Goal: Information Seeking & Learning: Learn about a topic

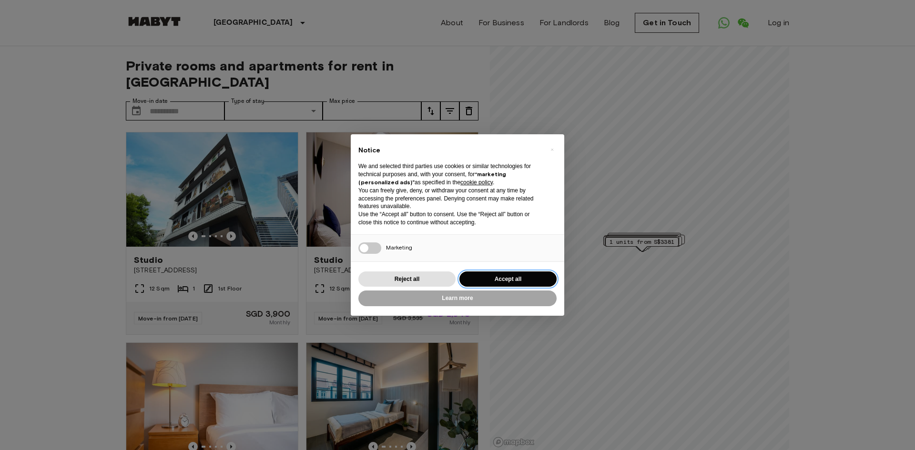
click at [506, 281] on button "Accept all" at bounding box center [507, 279] width 97 height 16
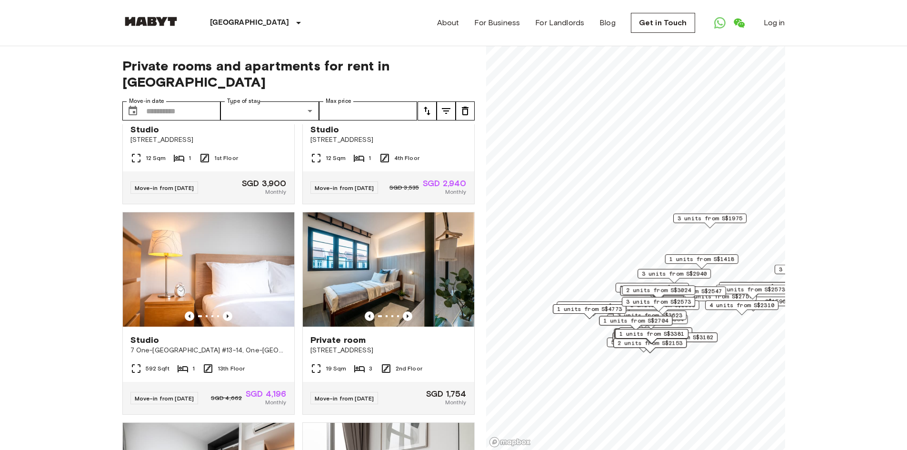
scroll to position [191, 0]
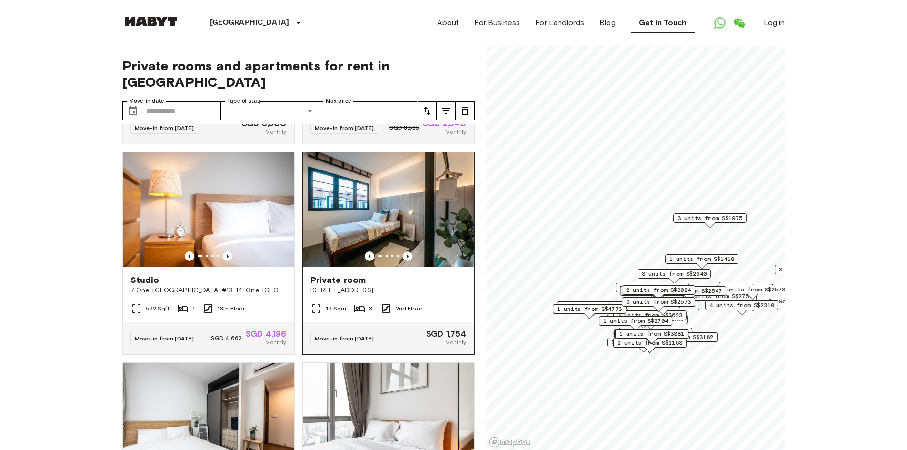
click at [374, 217] on img at bounding box center [388, 209] width 171 height 114
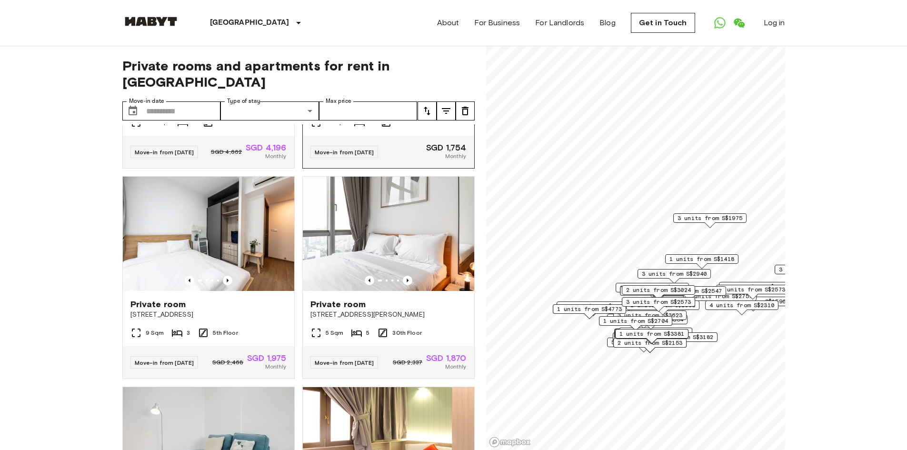
scroll to position [429, 0]
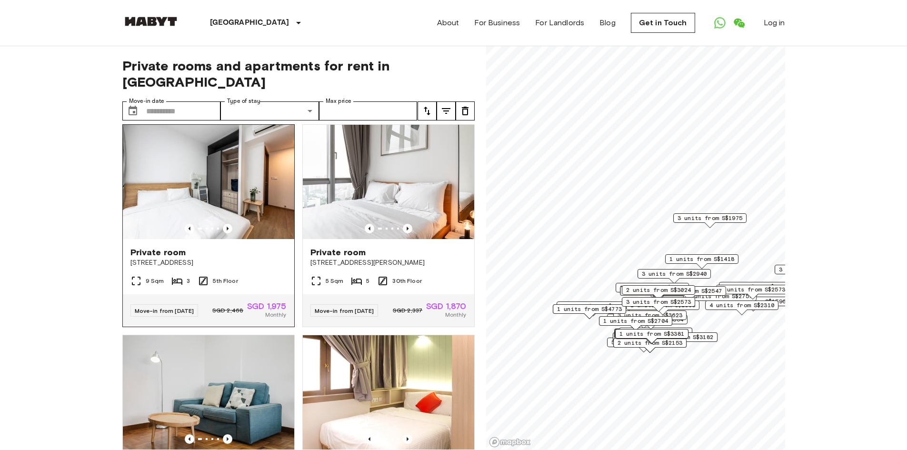
click at [231, 209] on img at bounding box center [208, 182] width 171 height 114
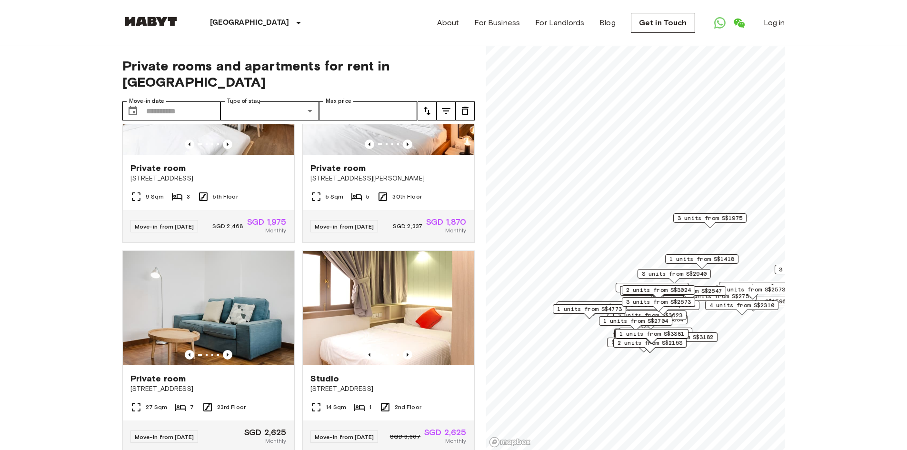
scroll to position [619, 0]
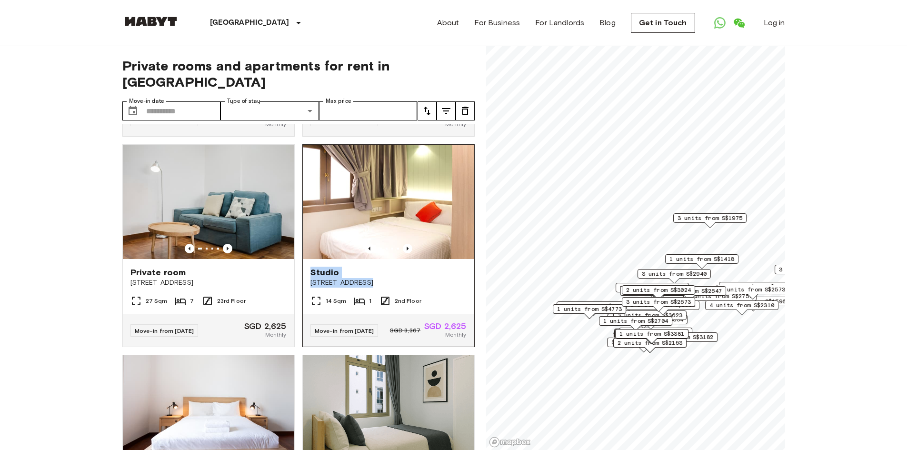
drag, startPoint x: 294, startPoint y: 320, endPoint x: 367, endPoint y: 295, distance: 77.4
click at [337, 276] on div "Studio 115 Geylang Road Singapore 14 Sqm 1 2nd Floor Move-in from 09 Oct 25 SGD…" at bounding box center [385, 242] width 180 height 211
click at [476, 334] on div "Private rooms and apartments for rent in Singapore Move-in date ​ Move-in date …" at bounding box center [453, 248] width 663 height 404
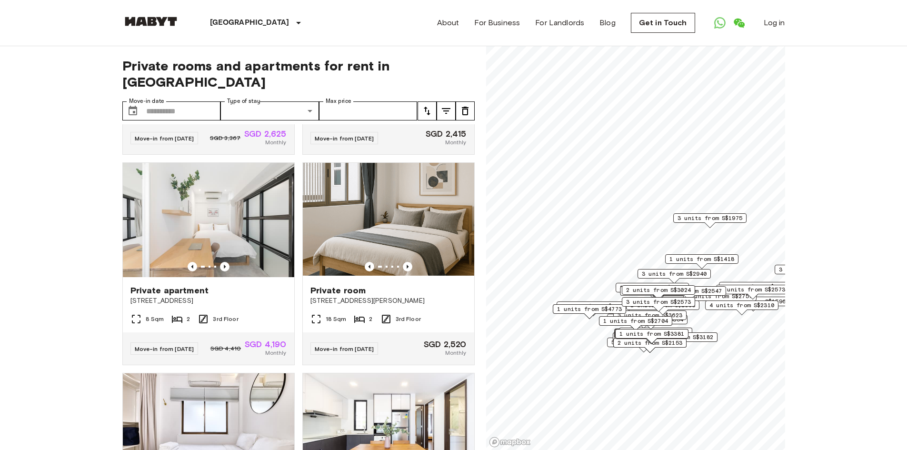
scroll to position [2564, 0]
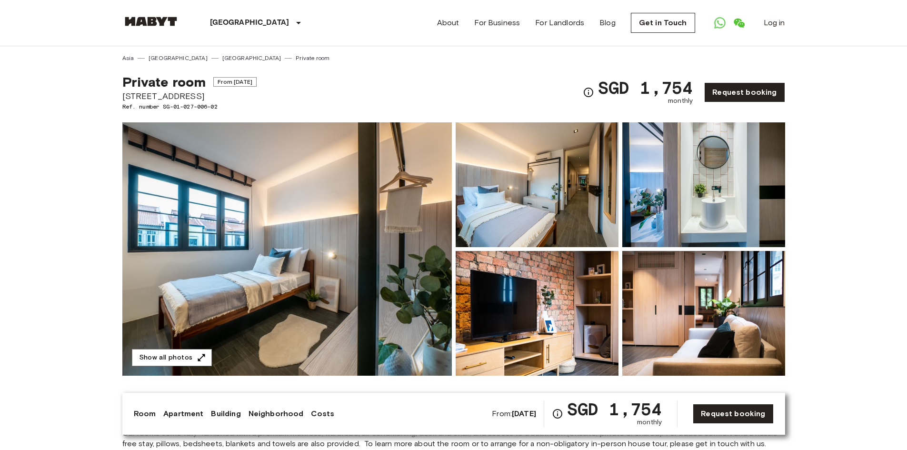
click at [548, 219] on img at bounding box center [537, 184] width 163 height 125
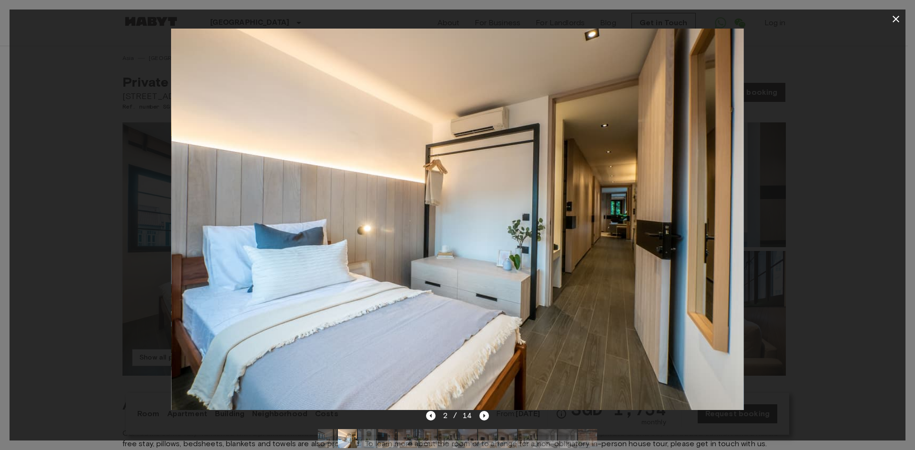
click at [623, 268] on img at bounding box center [457, 220] width 572 height 382
click at [670, 251] on img at bounding box center [457, 220] width 572 height 382
click at [482, 419] on icon "Next image" at bounding box center [484, 416] width 10 height 10
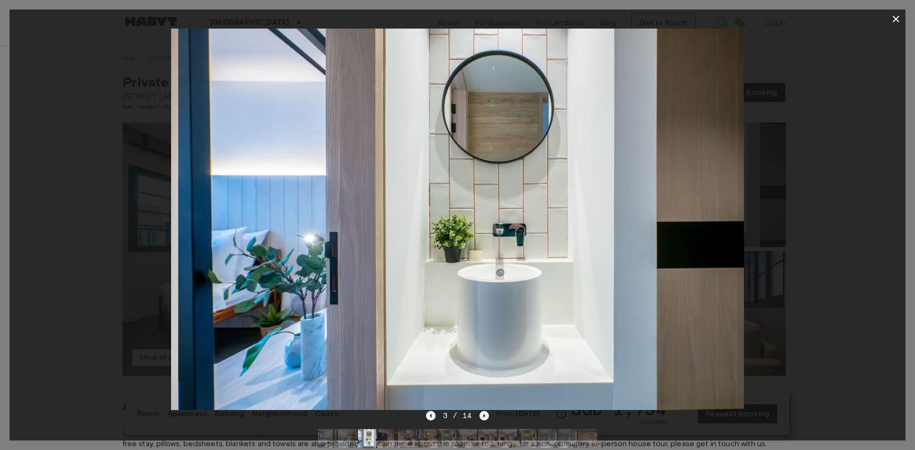
click at [482, 419] on icon "Next image" at bounding box center [484, 416] width 10 height 10
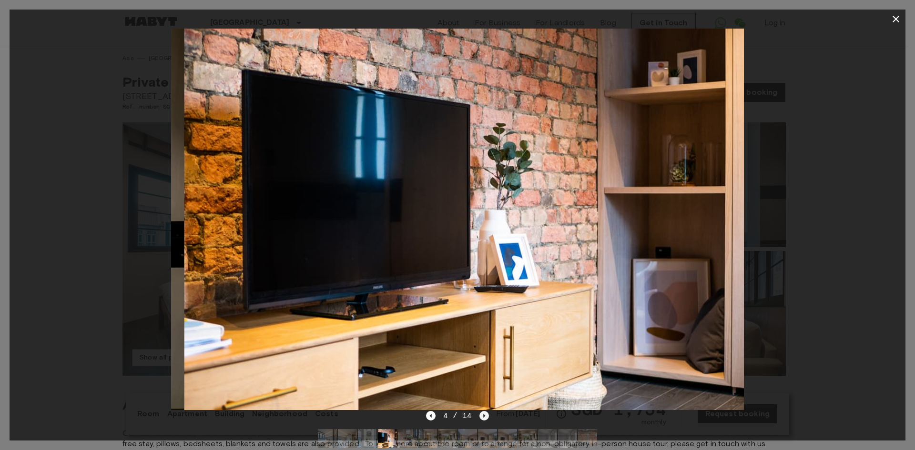
click at [482, 419] on icon "Next image" at bounding box center [484, 416] width 10 height 10
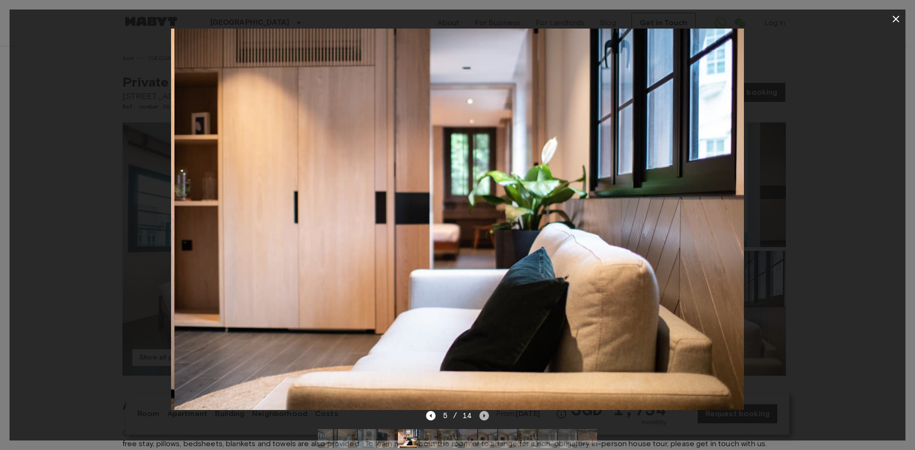
click at [482, 419] on icon "Next image" at bounding box center [484, 416] width 10 height 10
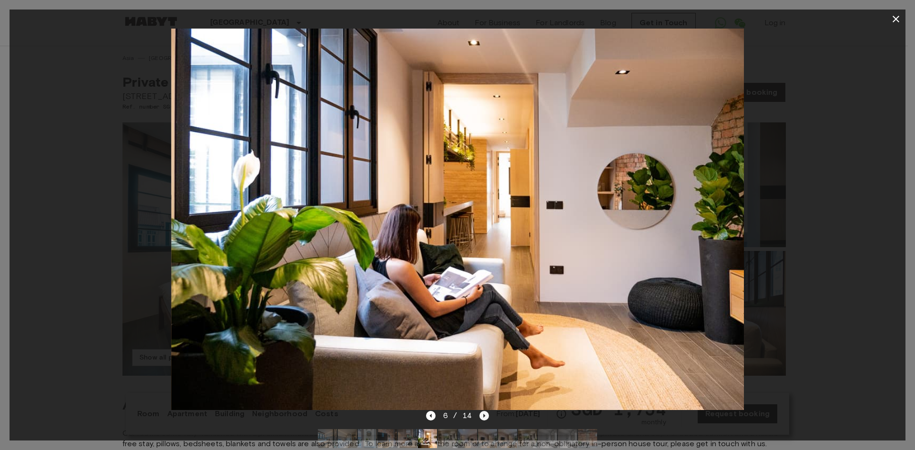
click at [482, 419] on icon "Next image" at bounding box center [484, 416] width 10 height 10
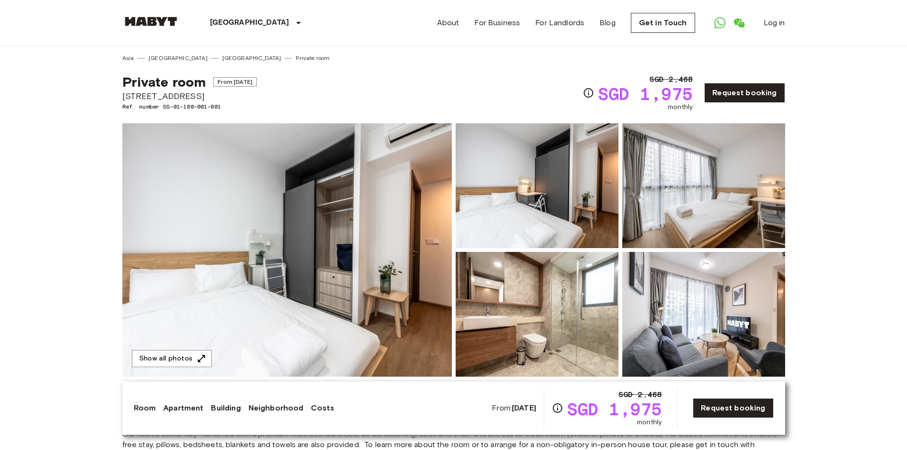
click at [387, 304] on img at bounding box center [287, 249] width 330 height 253
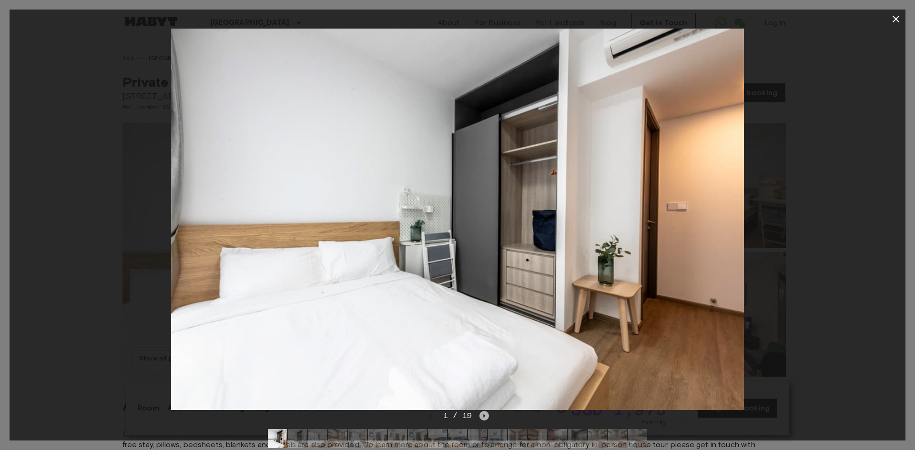
click at [484, 418] on icon "Next image" at bounding box center [484, 416] width 10 height 10
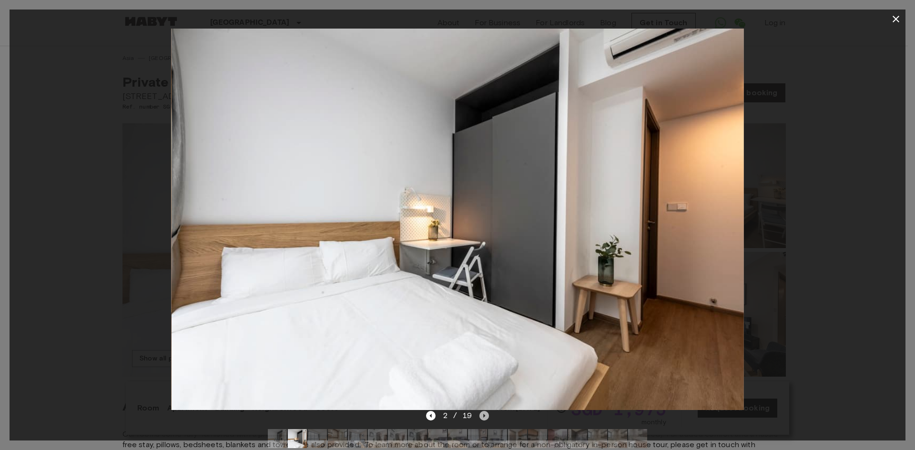
click at [484, 418] on icon "Next image" at bounding box center [484, 416] width 10 height 10
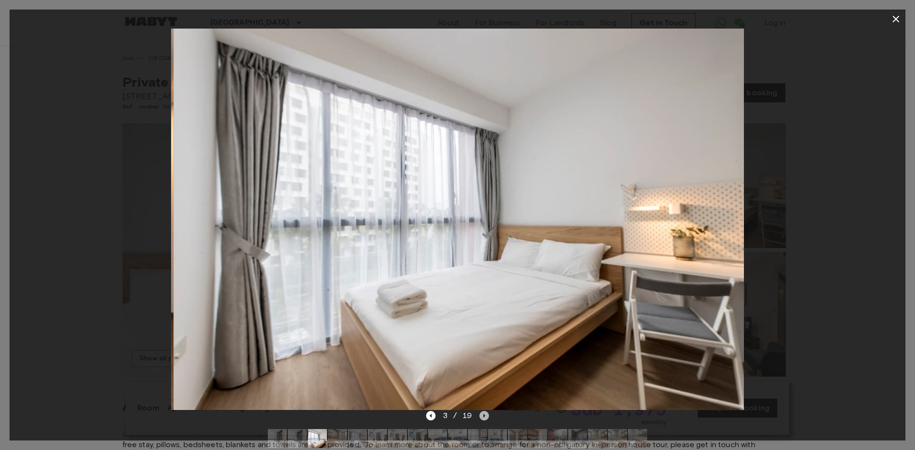
click at [484, 418] on icon "Next image" at bounding box center [484, 416] width 10 height 10
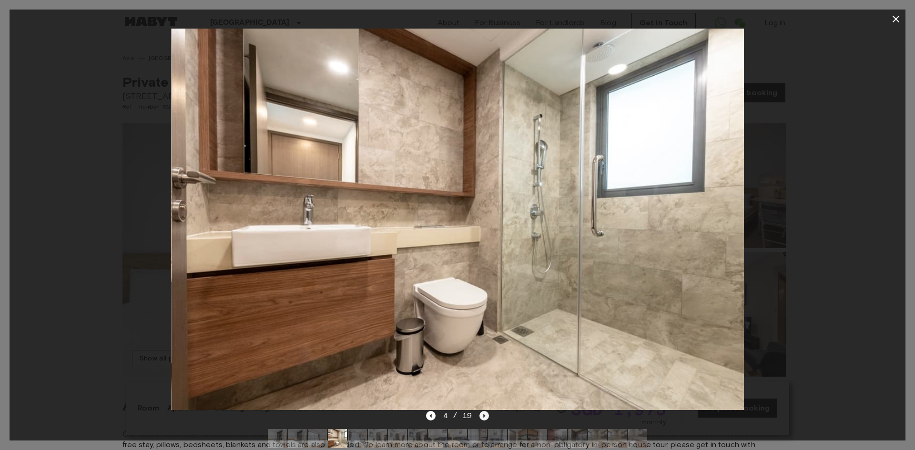
click at [484, 418] on icon "Next image" at bounding box center [484, 416] width 10 height 10
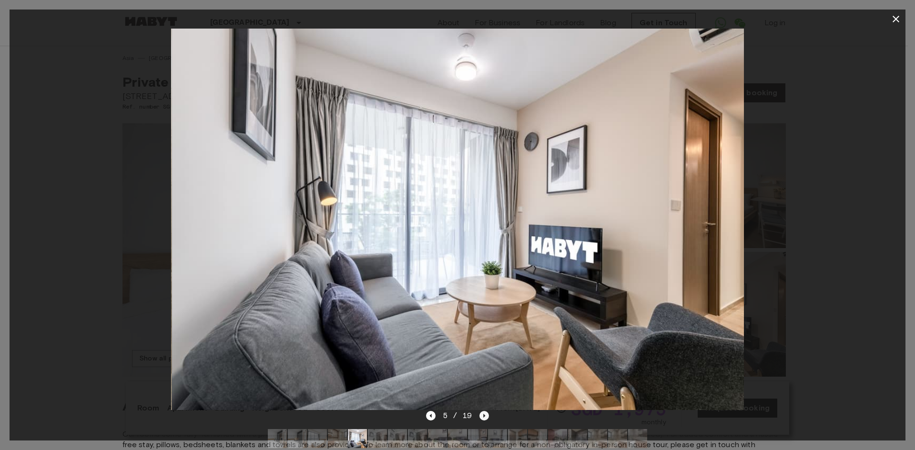
click at [484, 418] on icon "Next image" at bounding box center [484, 416] width 10 height 10
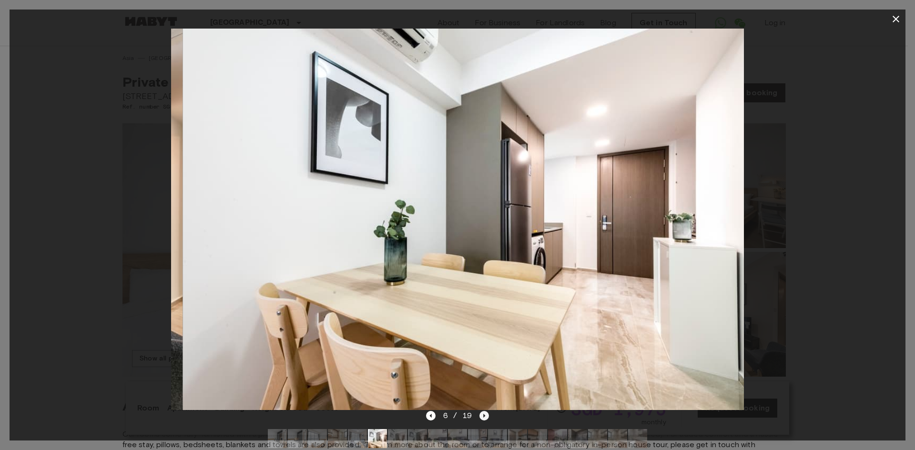
click at [484, 418] on icon "Next image" at bounding box center [484, 416] width 10 height 10
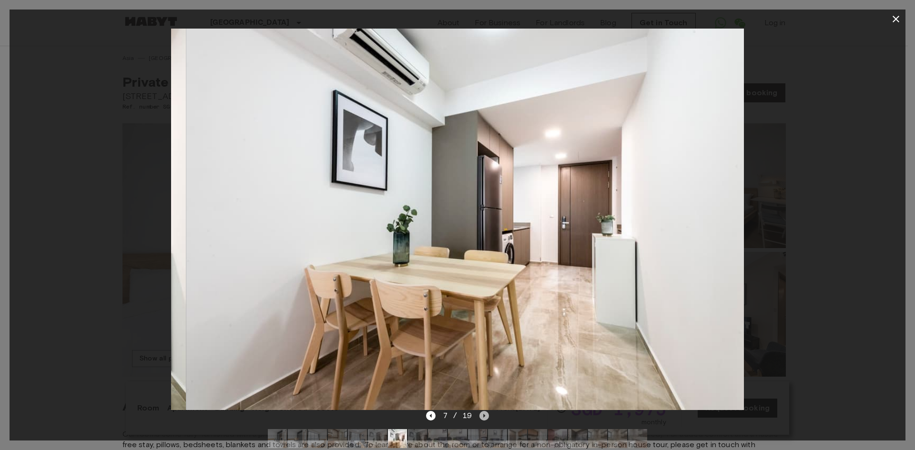
click at [484, 418] on icon "Next image" at bounding box center [484, 416] width 10 height 10
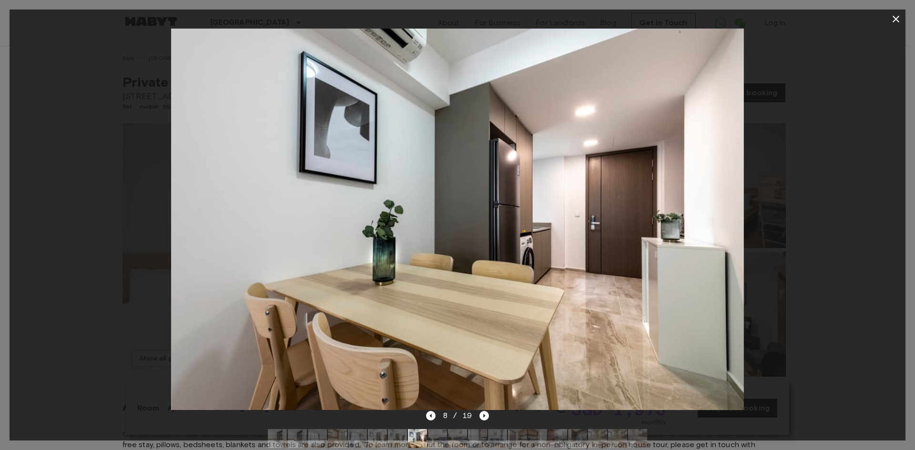
click at [893, 22] on icon "button" at bounding box center [895, 19] width 7 height 7
